Goal: Check status

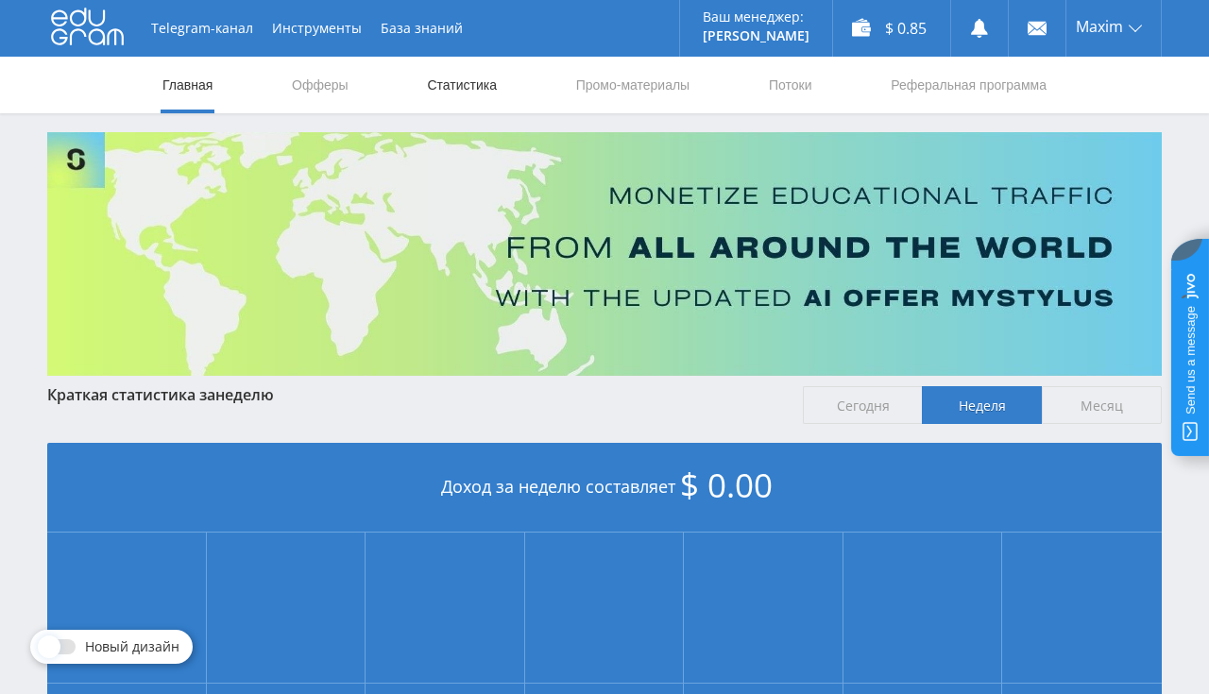
click at [444, 93] on link "Статистика" at bounding box center [462, 85] width 74 height 57
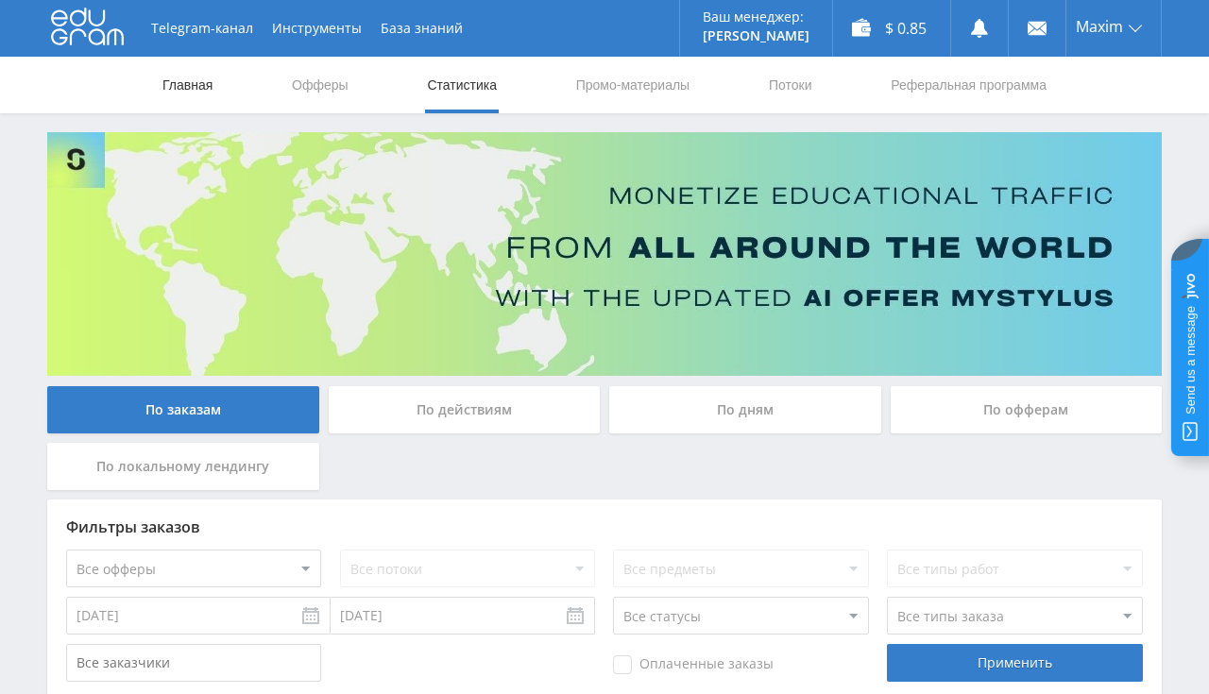
click at [213, 84] on link "Главная" at bounding box center [188, 85] width 54 height 57
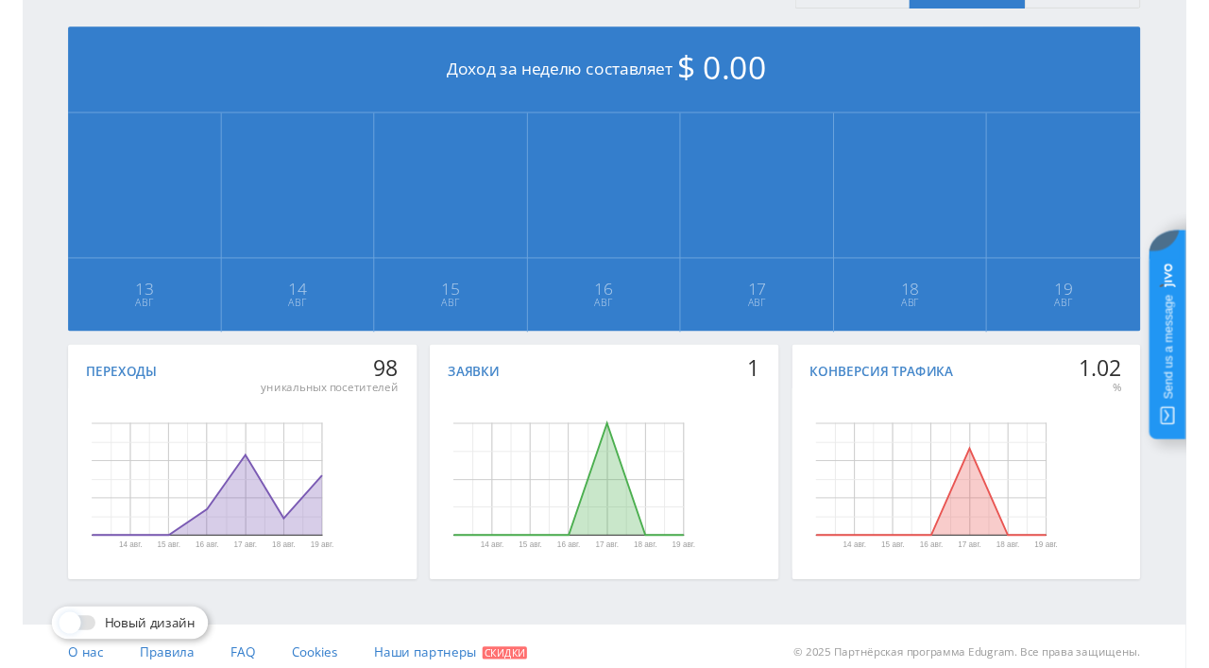
scroll to position [427, 0]
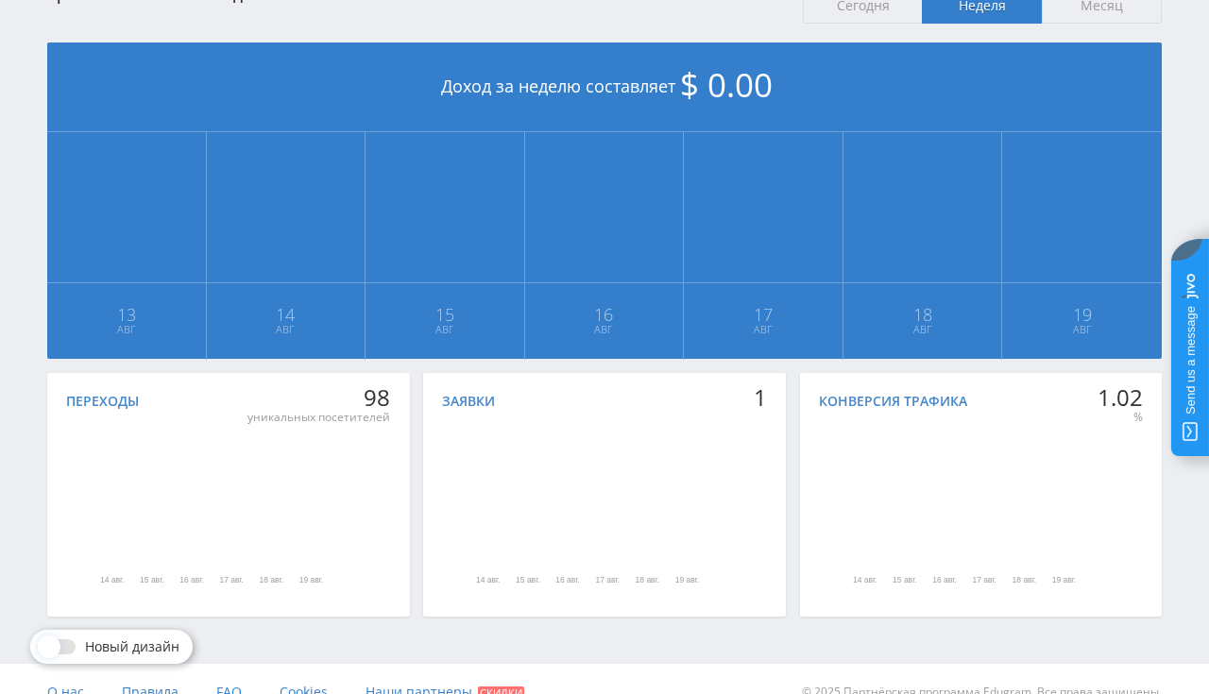
scroll to position [27, 0]
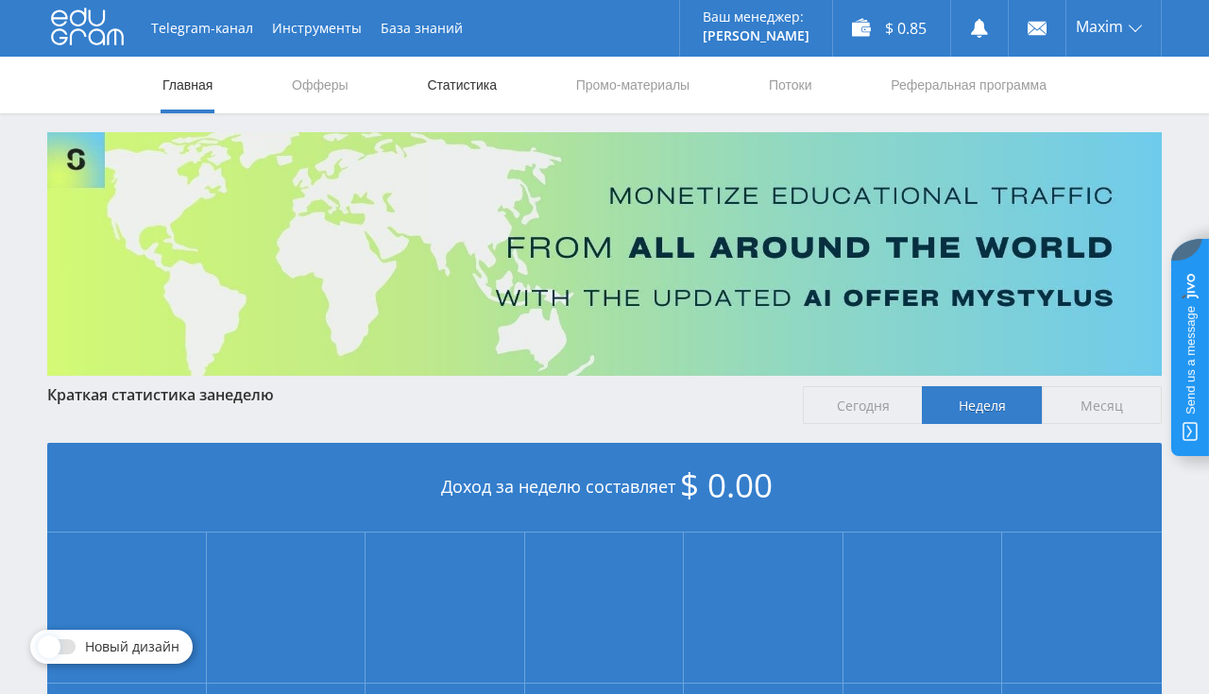
click at [478, 70] on link "Статистика" at bounding box center [462, 85] width 74 height 57
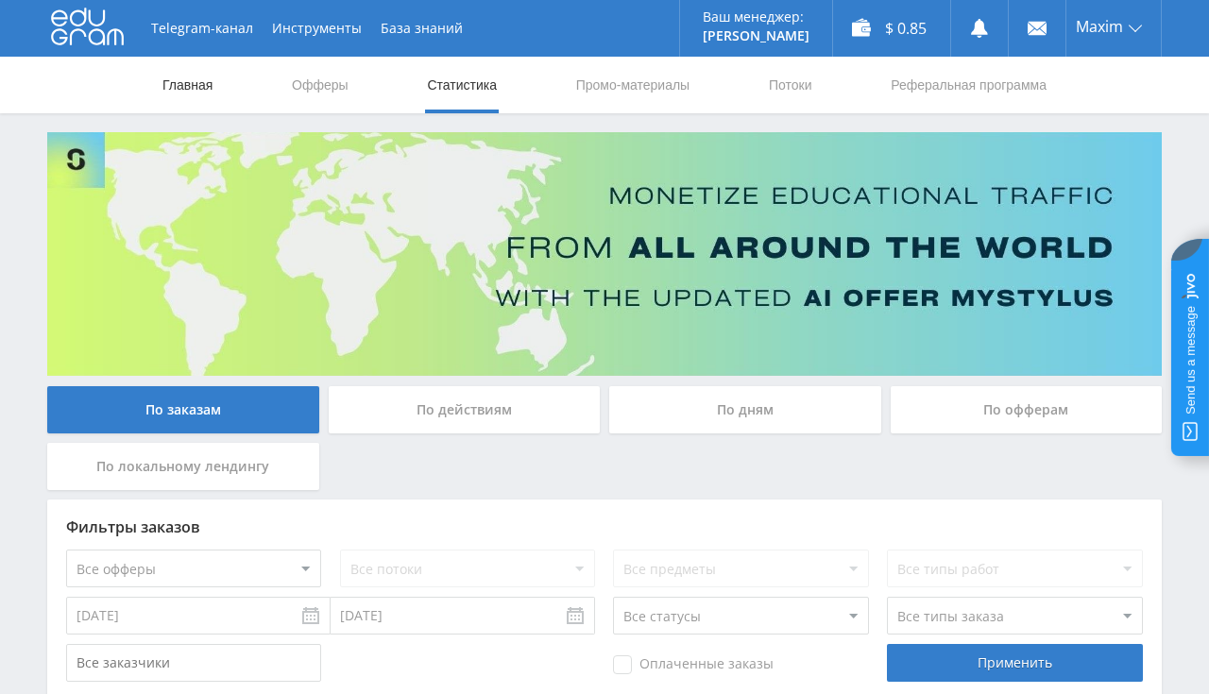
click at [191, 82] on link "Главная" at bounding box center [188, 85] width 54 height 57
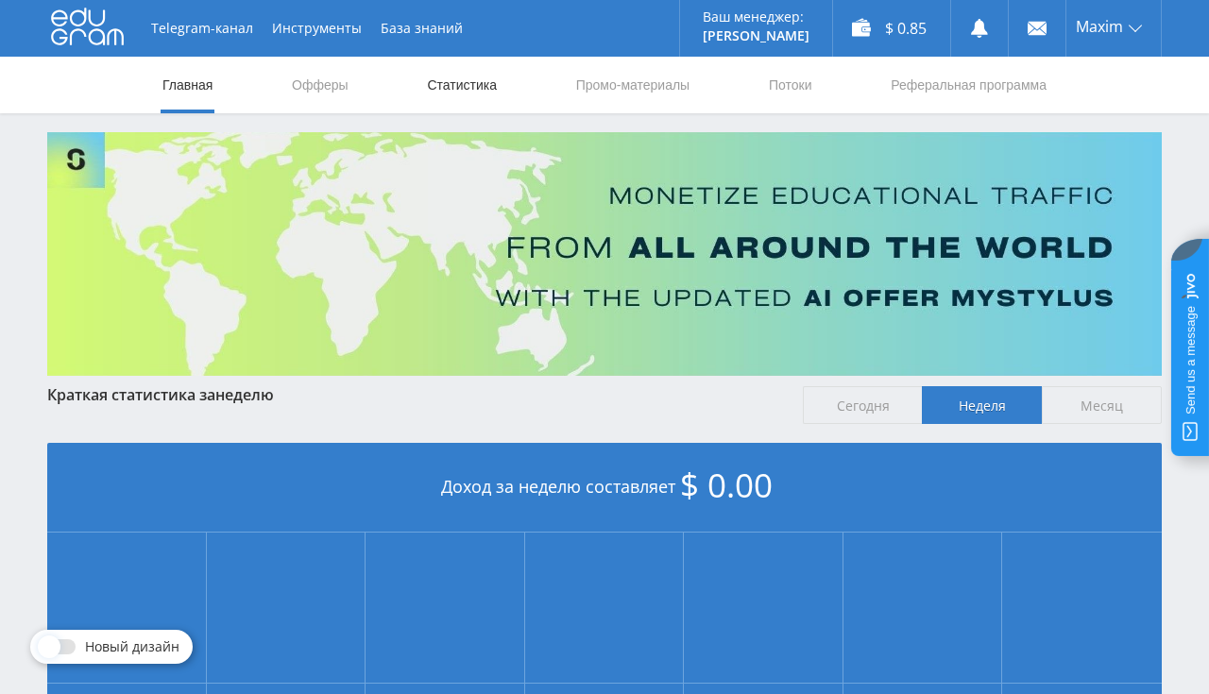
click at [450, 81] on link "Статистика" at bounding box center [462, 85] width 74 height 57
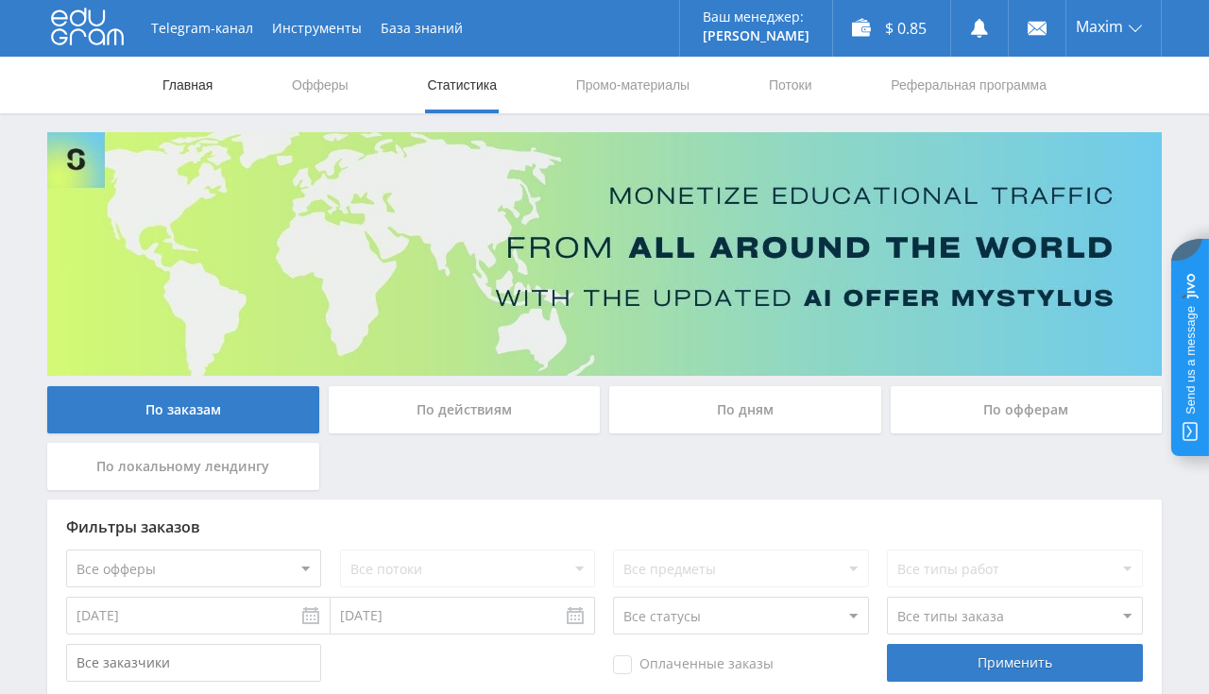
click at [205, 80] on link "Главная" at bounding box center [188, 85] width 54 height 57
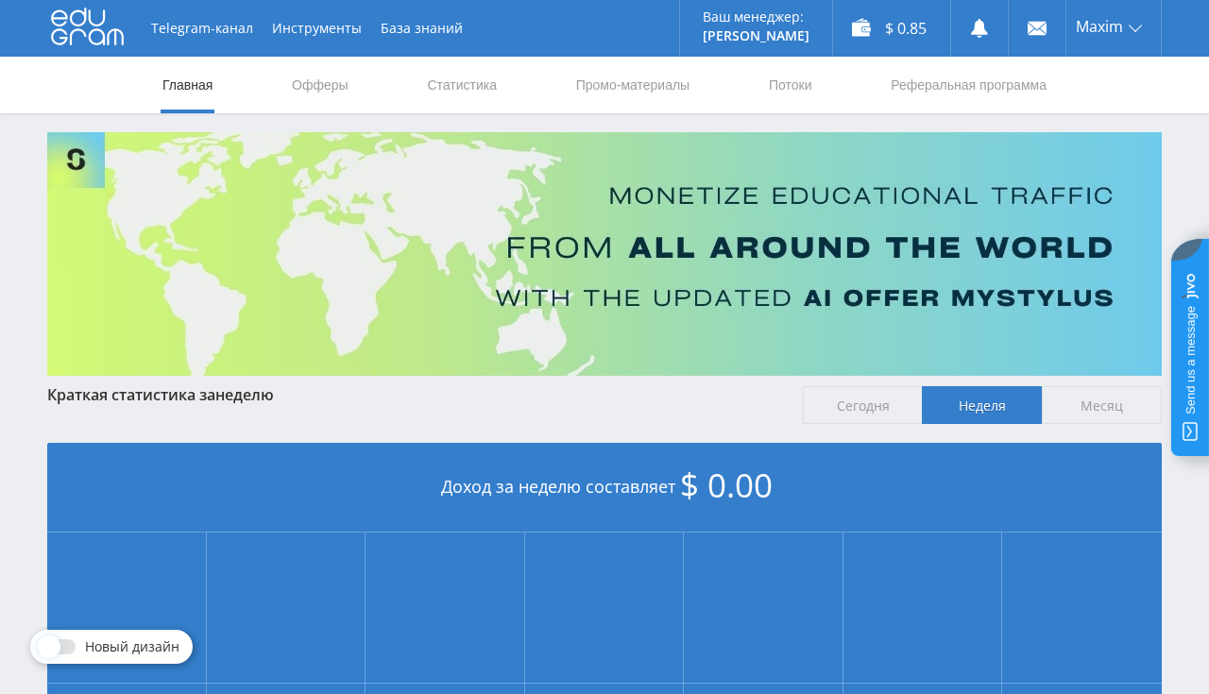
click at [211, 83] on link "Главная" at bounding box center [188, 85] width 54 height 57
click at [474, 86] on link "Статистика" at bounding box center [462, 85] width 74 height 57
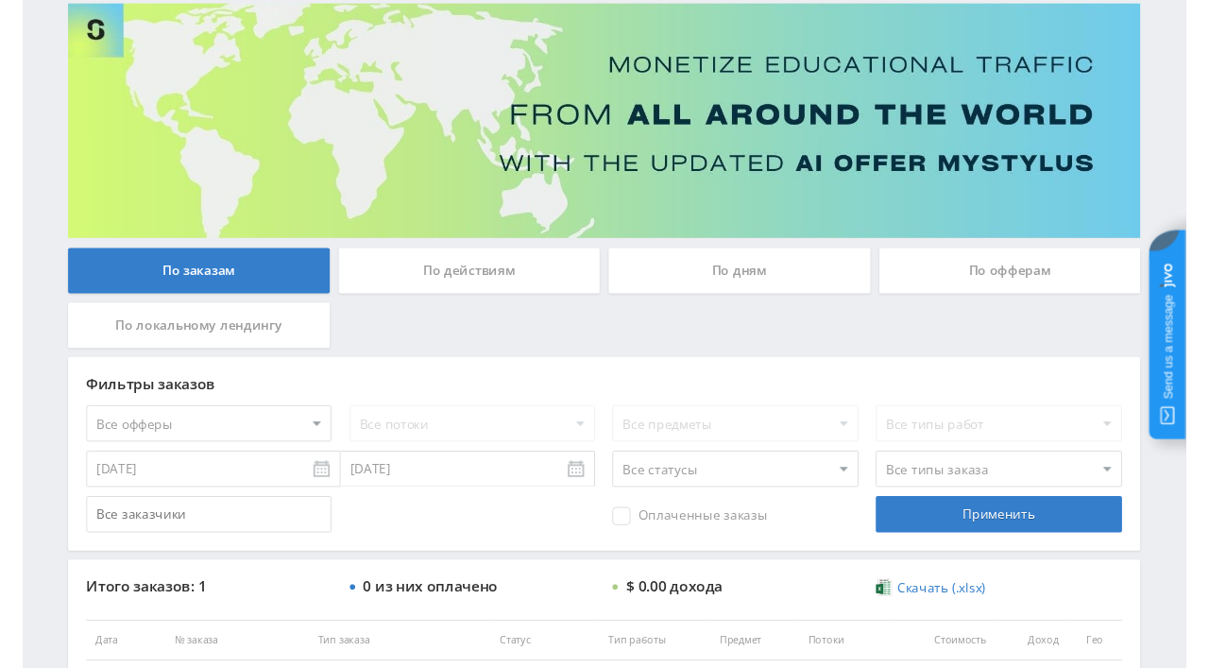
scroll to position [299, 0]
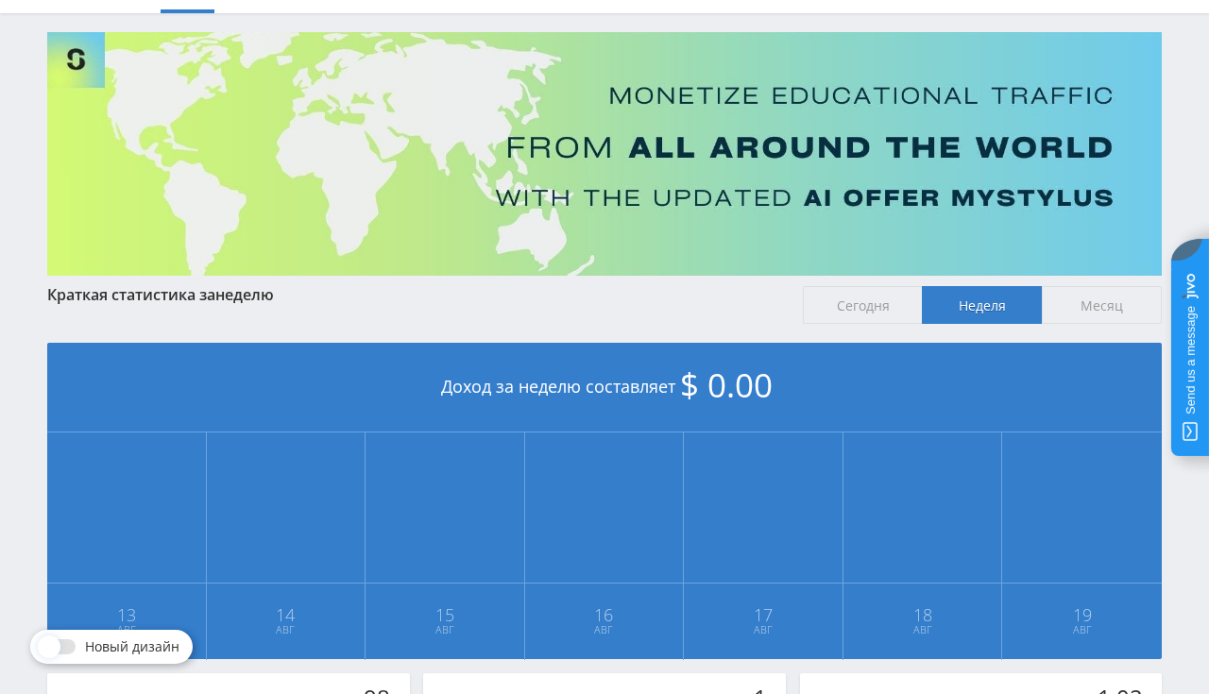
scroll to position [99, 0]
